Goal: Information Seeking & Learning: Check status

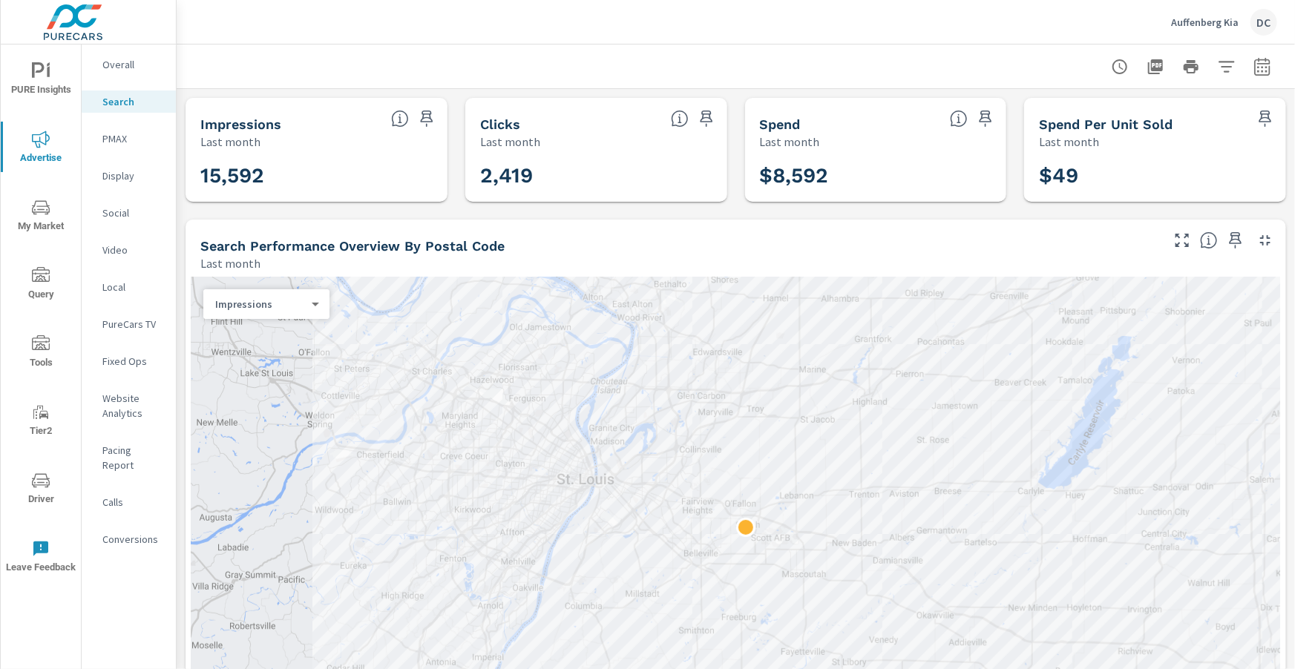
scroll to position [219, 0]
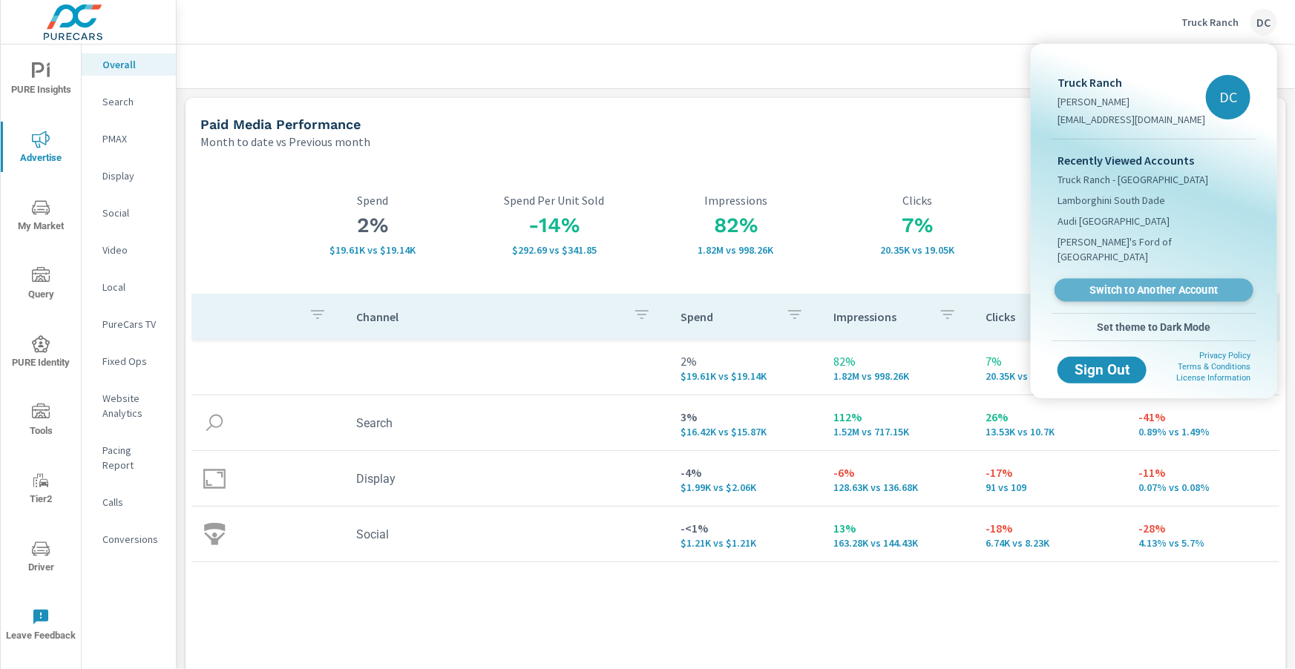
click at [1149, 283] on span "Switch to Another Account" at bounding box center [1154, 290] width 182 height 14
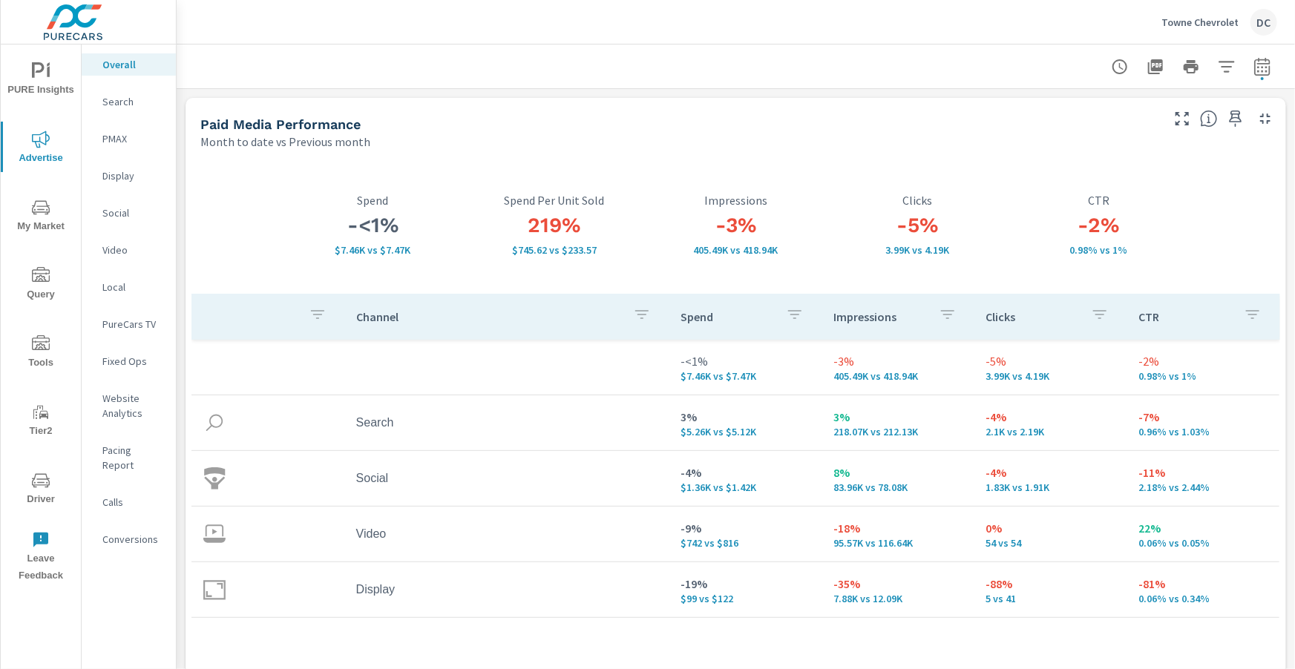
click at [59, 69] on span "PURE Insights" at bounding box center [40, 80] width 71 height 36
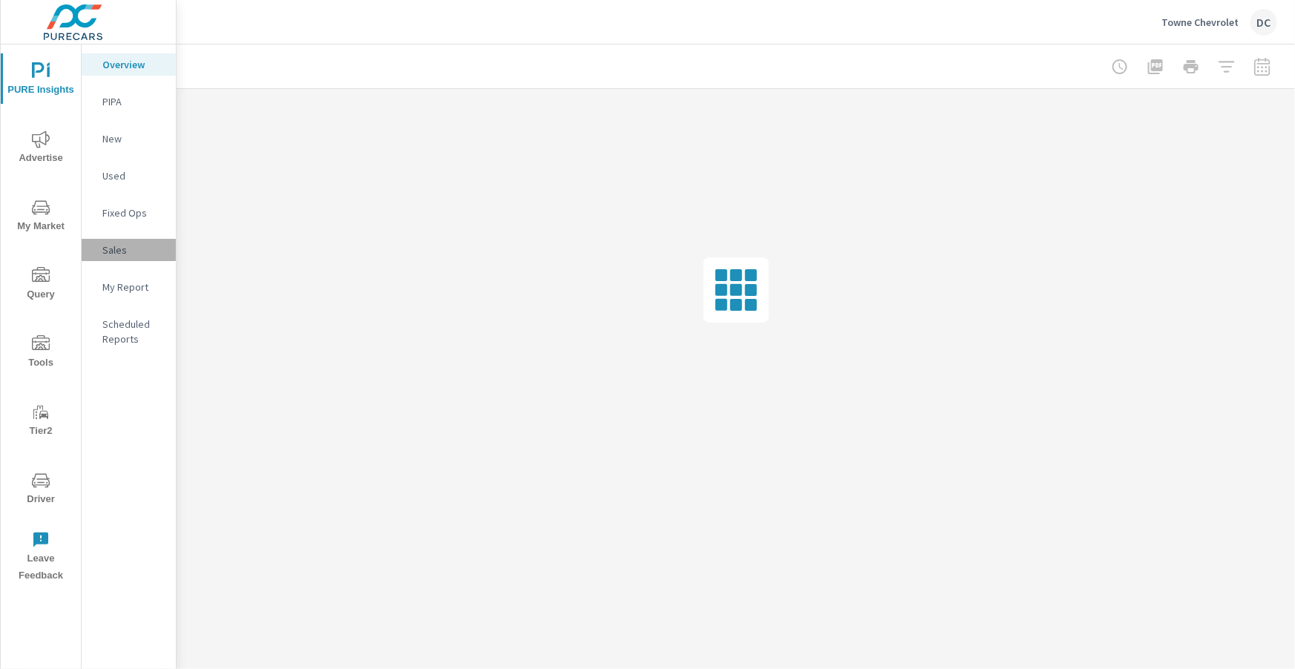
click at [120, 246] on p "Sales" at bounding box center [133, 250] width 62 height 15
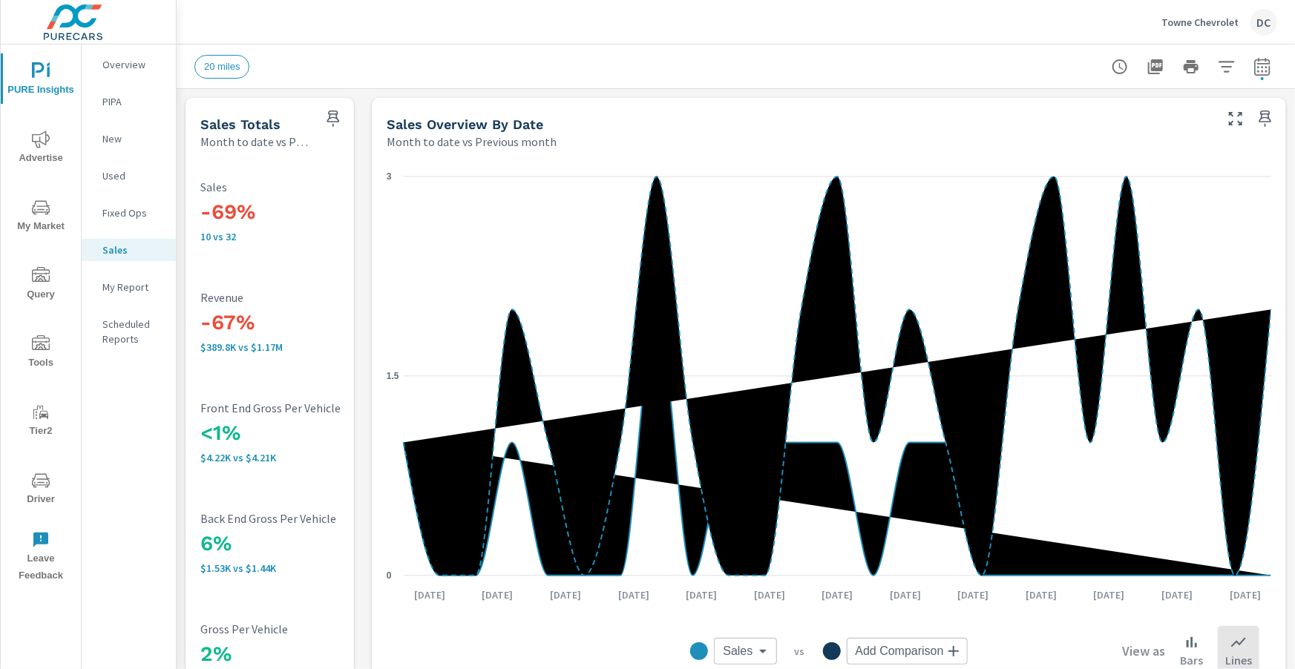
click at [42, 162] on span "Advertise" at bounding box center [40, 149] width 71 height 36
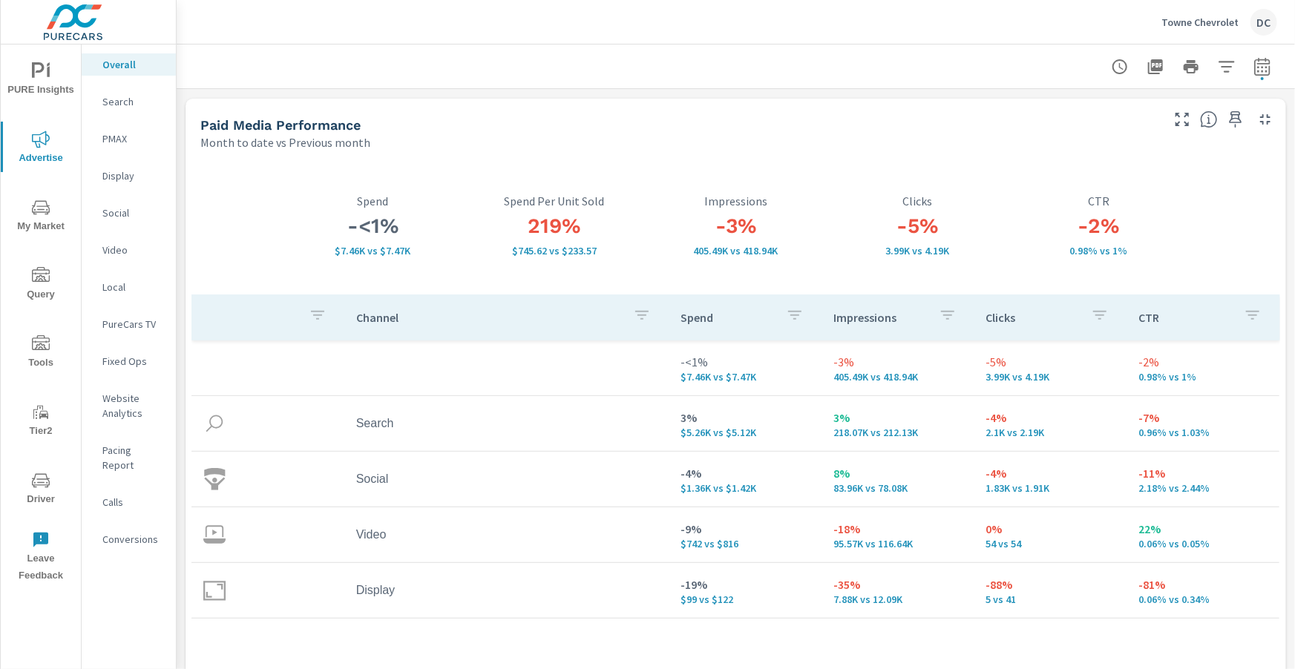
click at [46, 160] on span "Advertise" at bounding box center [40, 149] width 71 height 36
click at [1232, 31] on div "Towne Chevrolet DC" at bounding box center [1219, 22] width 116 height 27
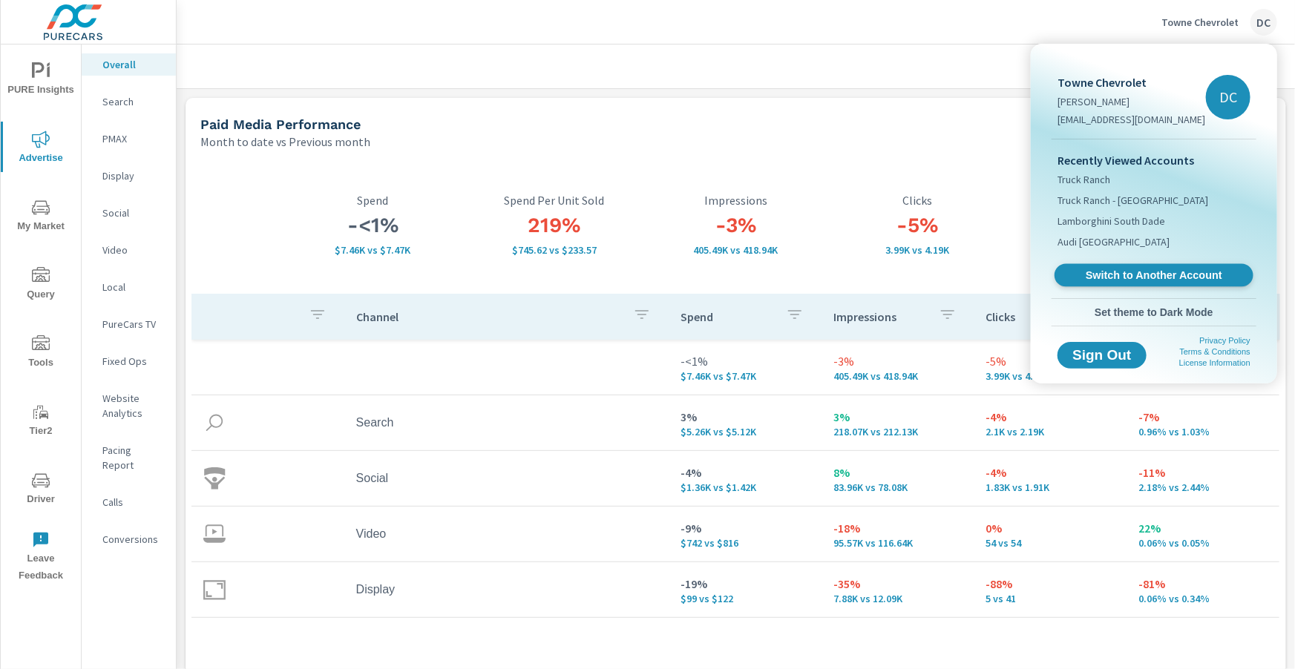
click at [1158, 272] on span "Switch to Another Account" at bounding box center [1154, 276] width 182 height 14
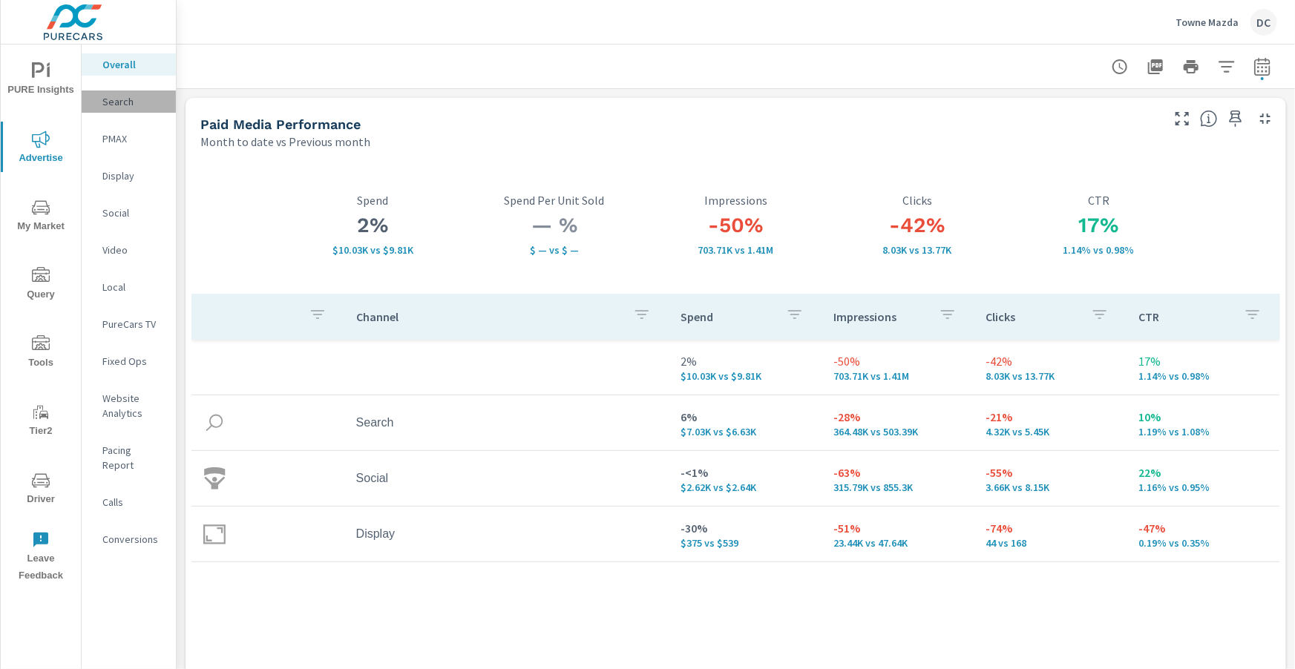
click at [111, 106] on p "Search" at bounding box center [133, 101] width 62 height 15
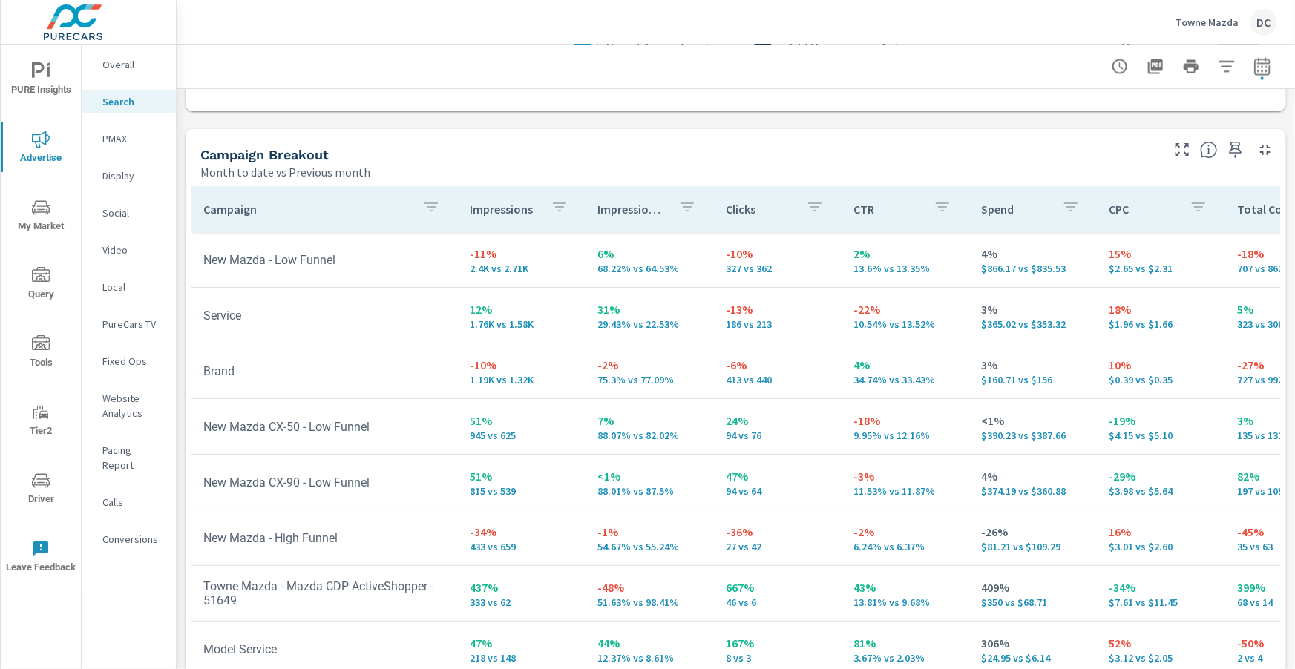
scroll to position [1484, 0]
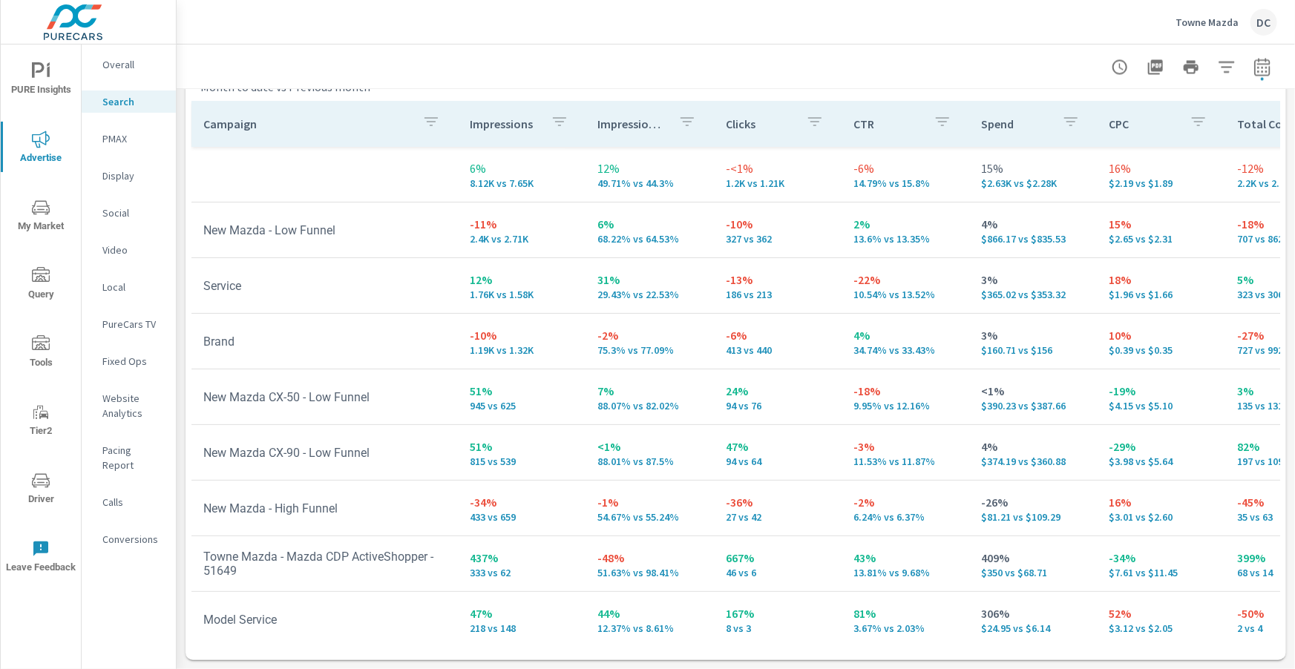
click at [127, 68] on p "Overall" at bounding box center [133, 64] width 62 height 15
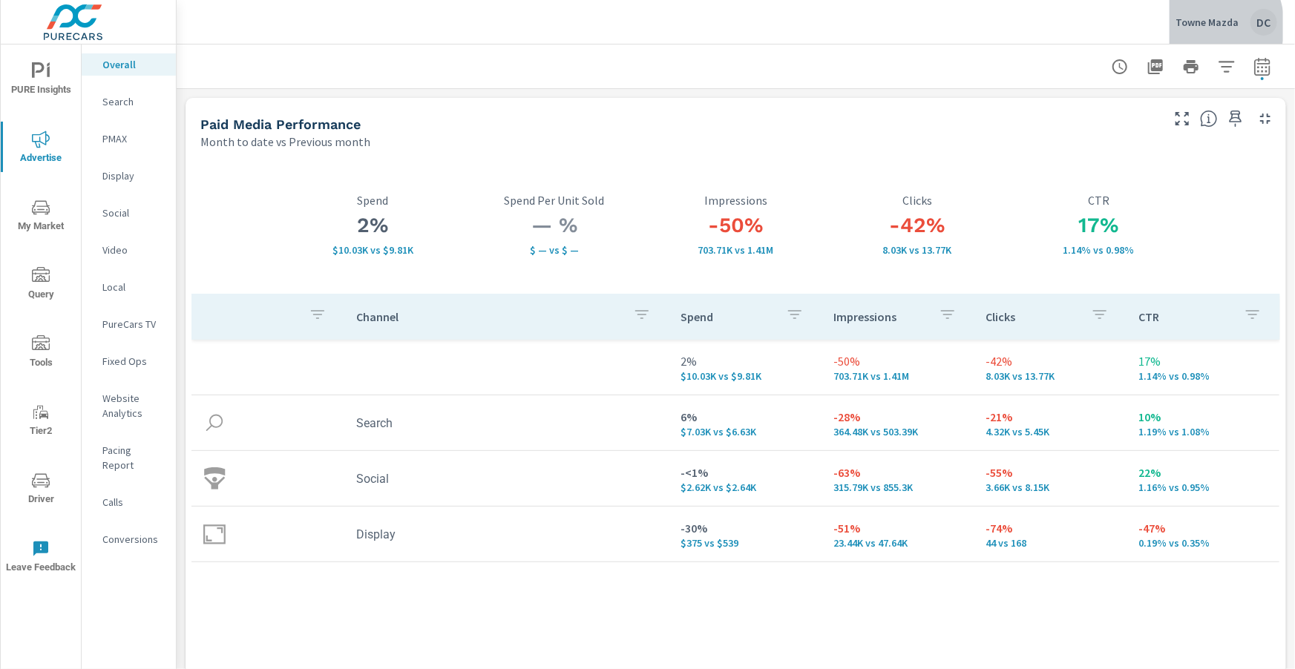
click at [1196, 26] on p "Towne Mazda" at bounding box center [1206, 22] width 63 height 13
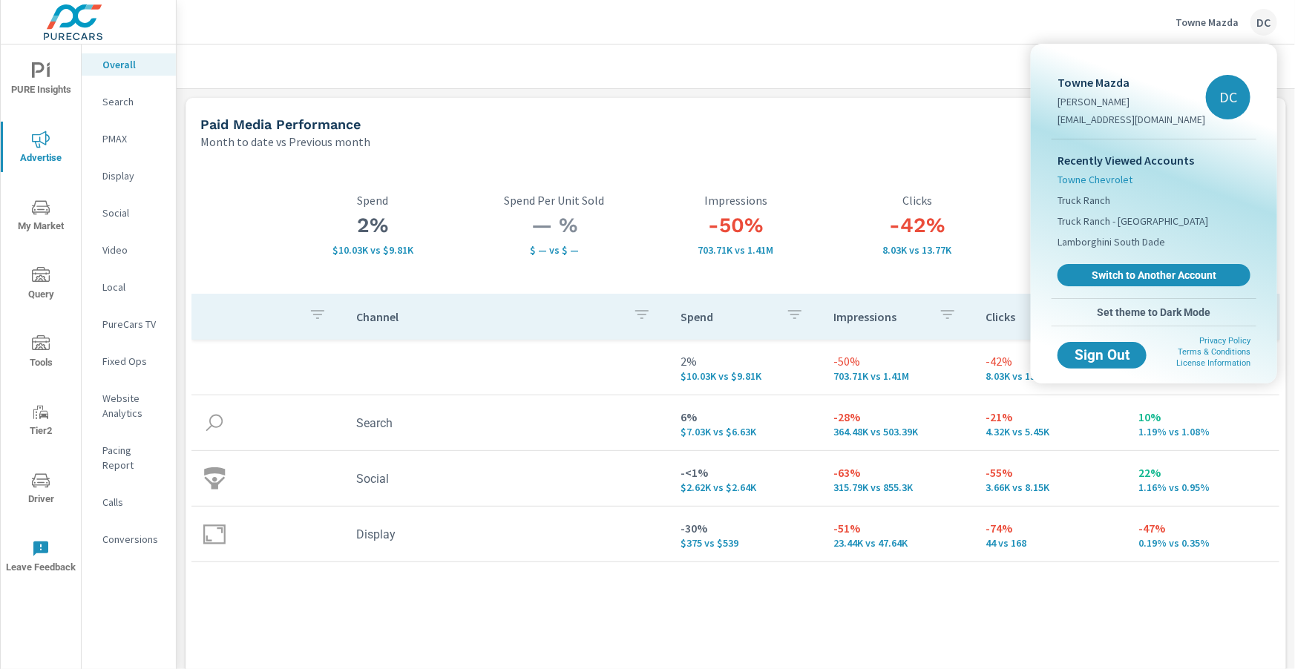
click at [1109, 180] on span "Towne Chevrolet" at bounding box center [1094, 179] width 75 height 15
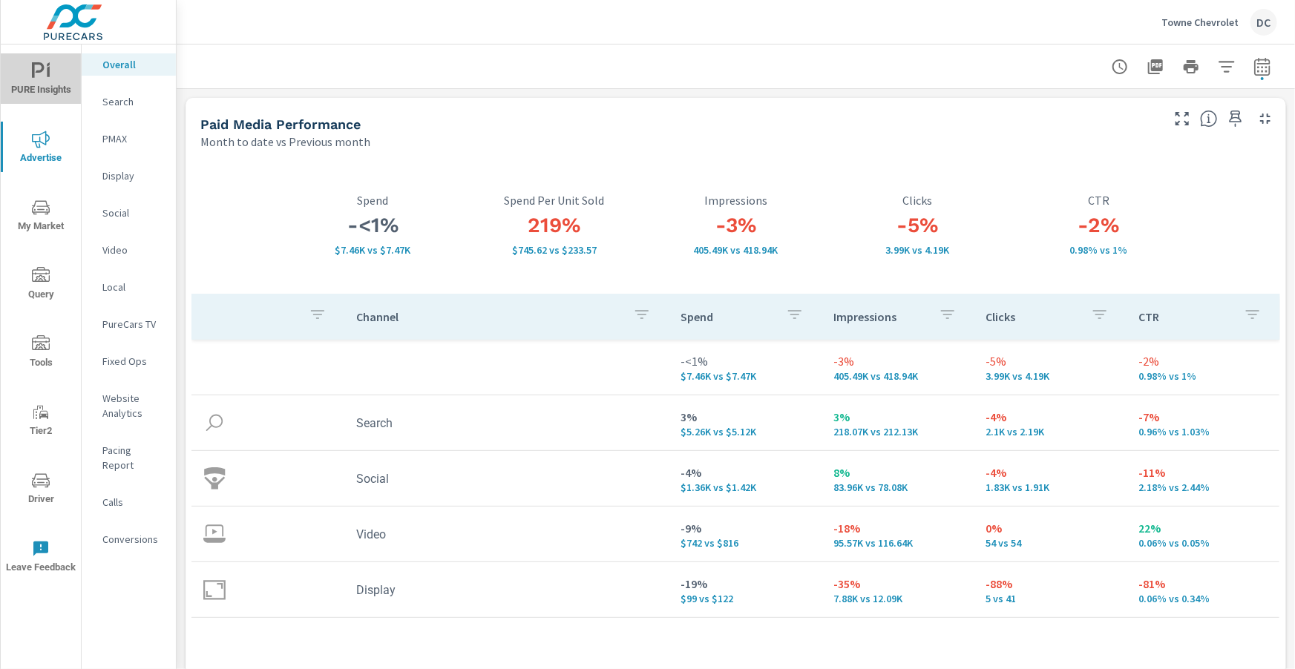
click at [40, 70] on icon "nav menu" at bounding box center [38, 70] width 13 height 16
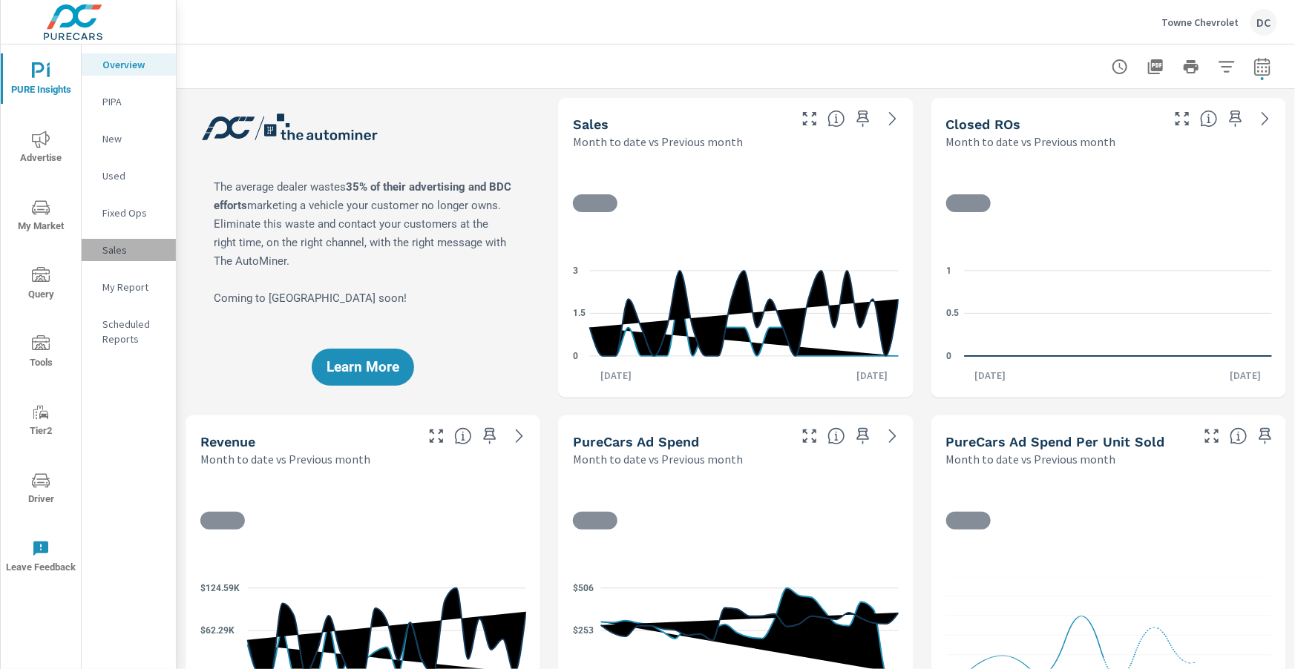
click at [121, 251] on p "Sales" at bounding box center [133, 250] width 62 height 15
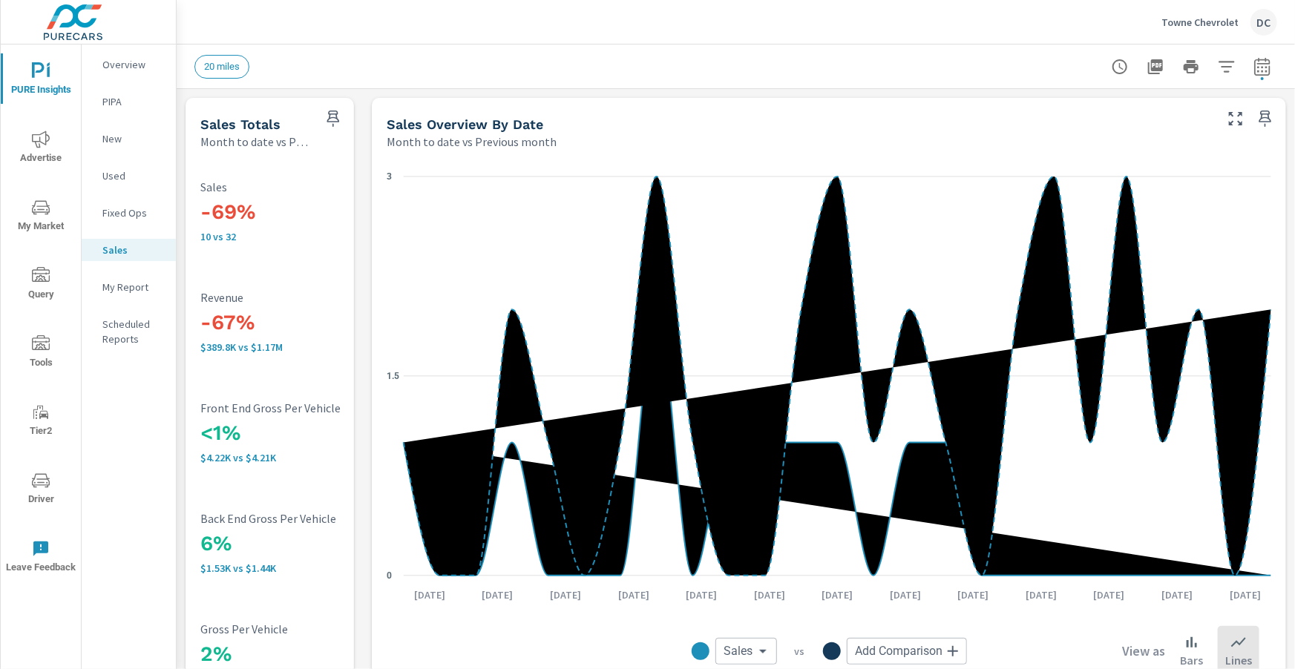
click at [1180, 22] on p "Towne Chevrolet" at bounding box center [1199, 22] width 77 height 13
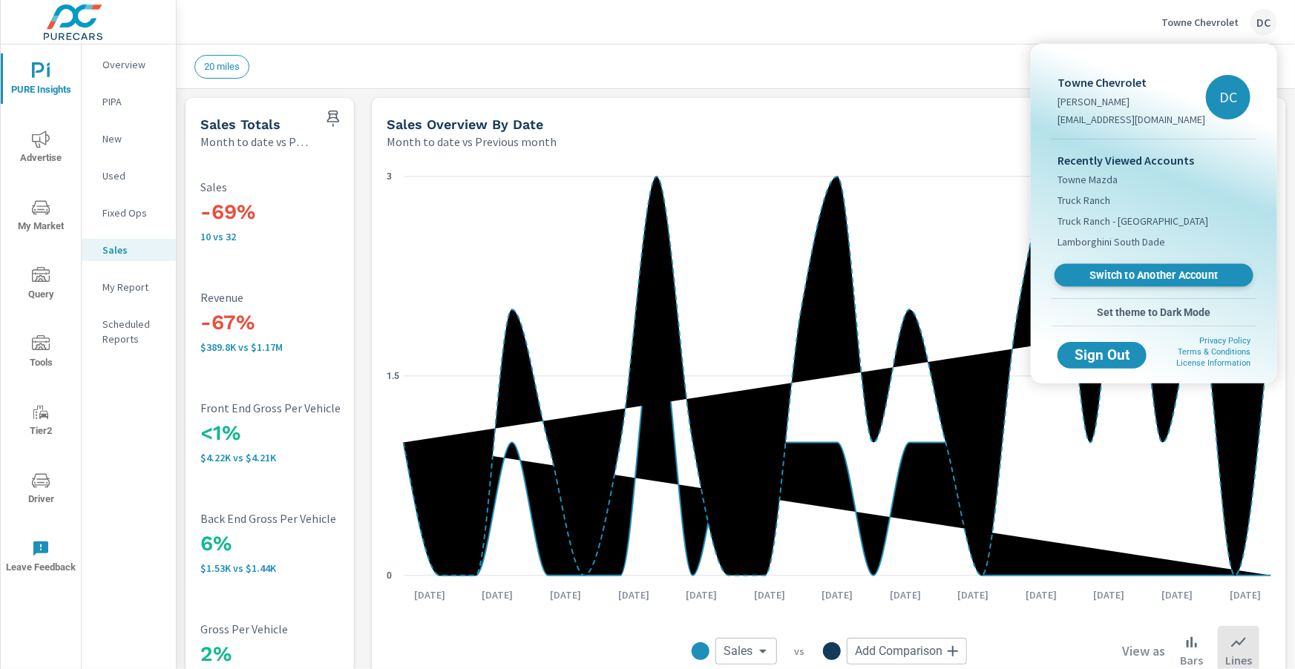
click at [1077, 270] on span "Switch to Another Account" at bounding box center [1154, 276] width 182 height 14
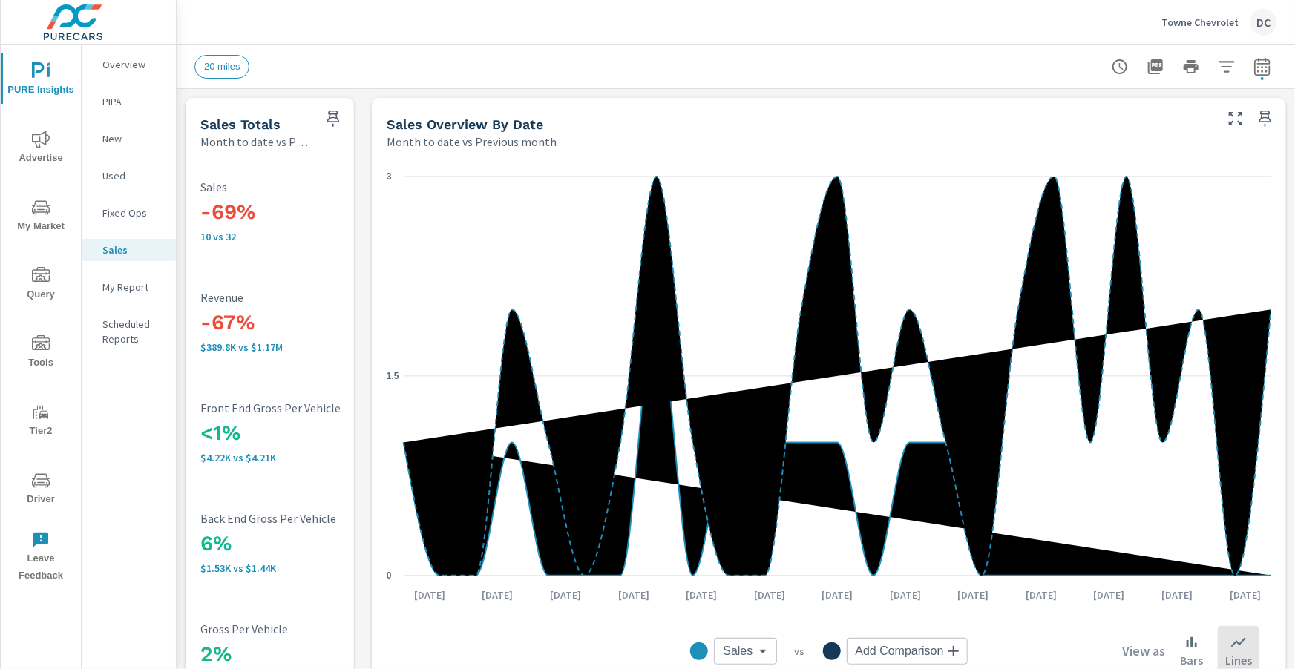
click at [1180, 27] on p "Towne Chevrolet" at bounding box center [1199, 22] width 77 height 13
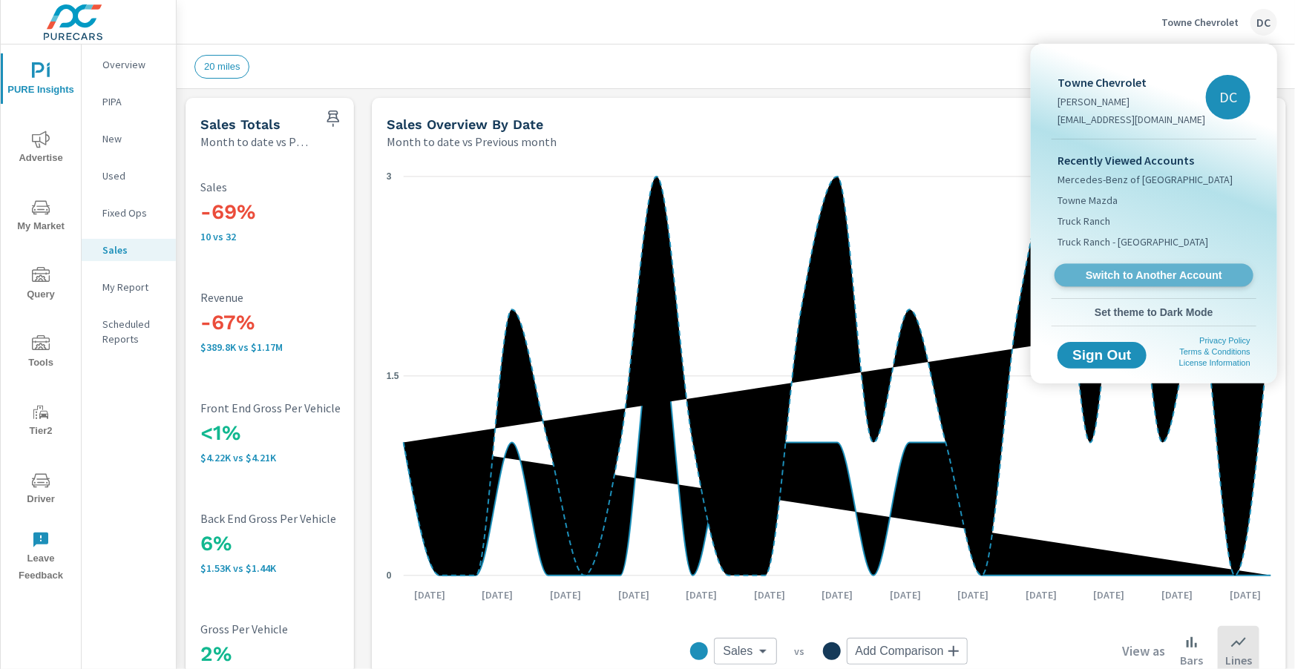
click at [1123, 269] on span "Switch to Another Account" at bounding box center [1154, 276] width 182 height 14
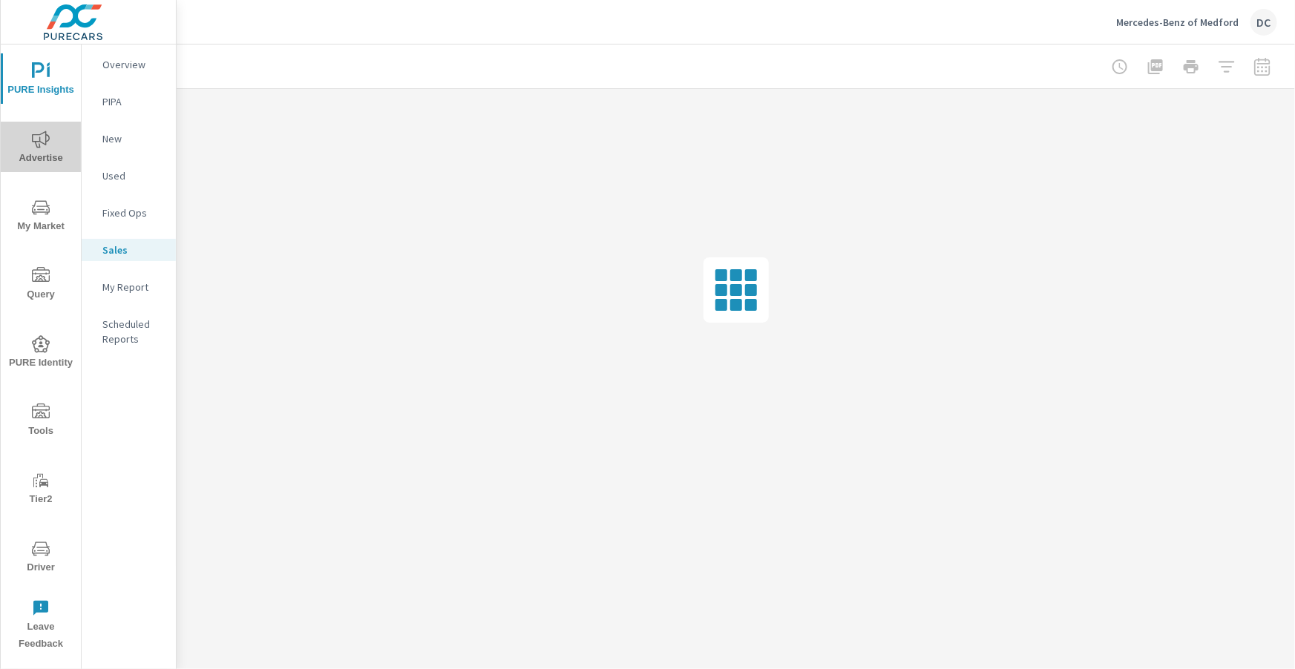
click at [46, 145] on icon "nav menu" at bounding box center [41, 140] width 18 height 18
